Goal: Check status: Check status

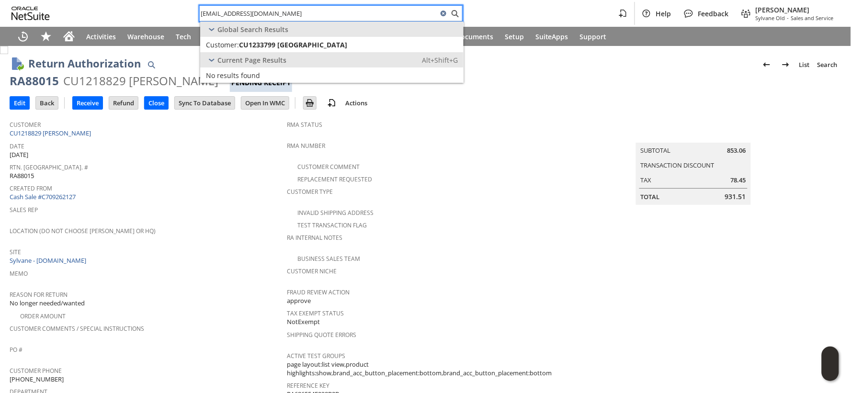
scroll to position [244, 0]
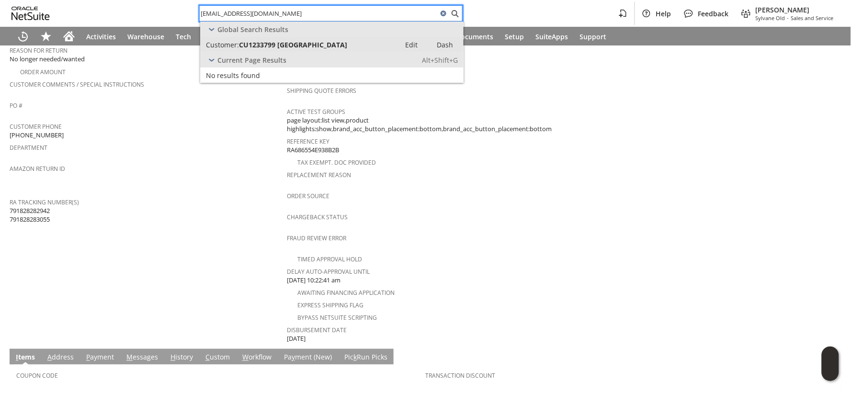
type input "[EMAIL_ADDRESS][DOMAIN_NAME]"
click at [295, 44] on span "CU1233799 [GEOGRAPHIC_DATA]" at bounding box center [293, 44] width 108 height 9
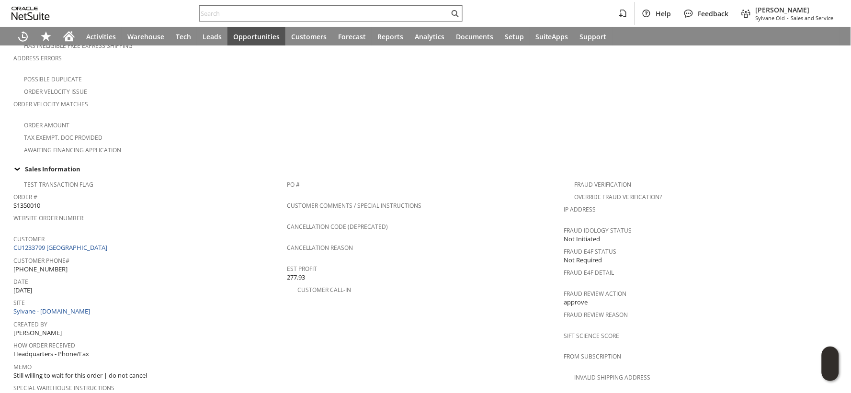
scroll to position [266, 0]
